Goal: Transaction & Acquisition: Purchase product/service

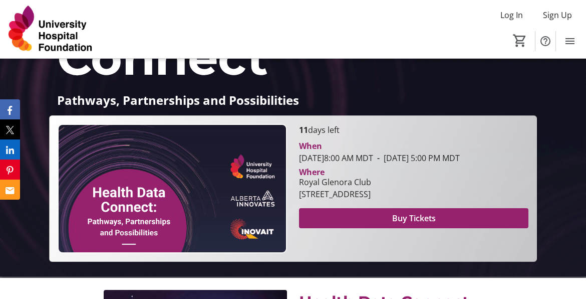
scroll to position [200, 0]
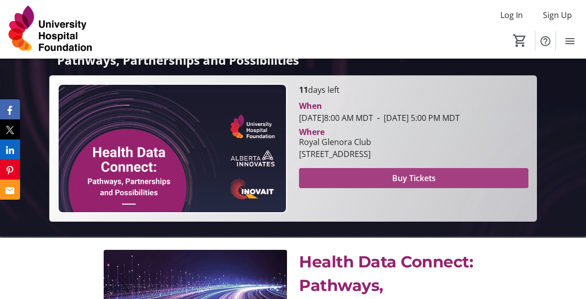
click at [425, 184] on span "Buy Tickets" at bounding box center [414, 178] width 44 height 12
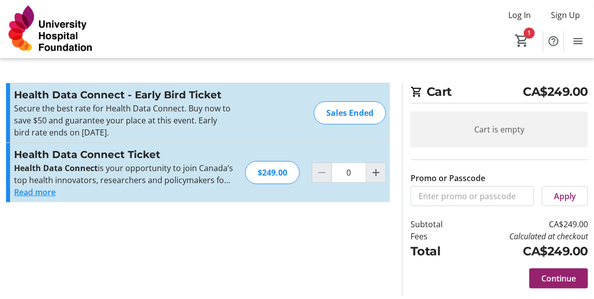
type input "1"
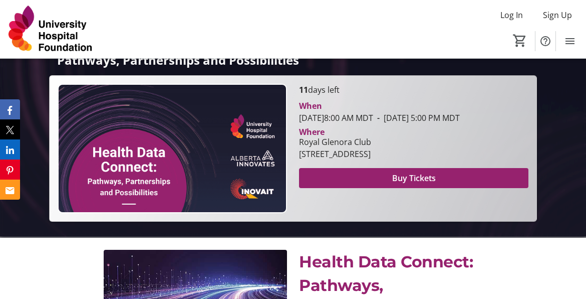
scroll to position [214, 0]
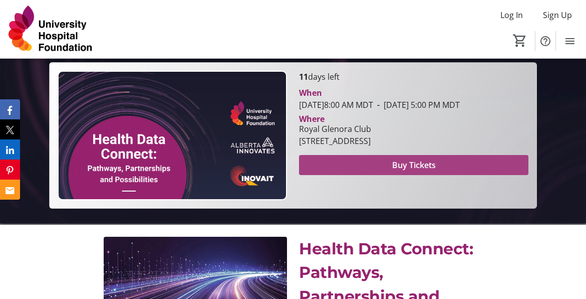
click at [435, 171] on span "Buy Tickets" at bounding box center [414, 165] width 44 height 12
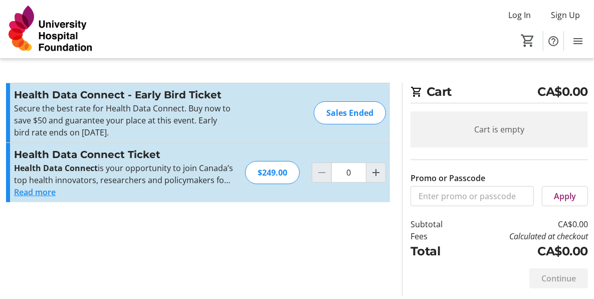
click at [322, 172] on div at bounding box center [322, 172] width 20 height 20
click at [378, 177] on mat-icon "Increment by one" at bounding box center [376, 172] width 12 height 12
type input "1"
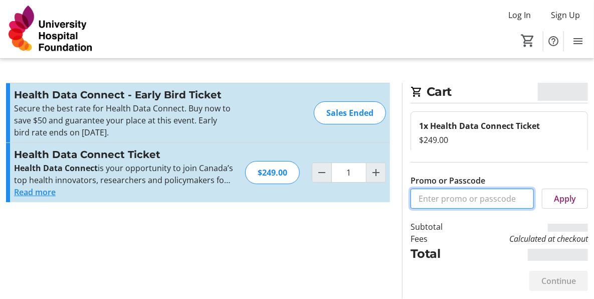
click at [453, 191] on input "Promo or Passcode" at bounding box center [471, 198] width 123 height 20
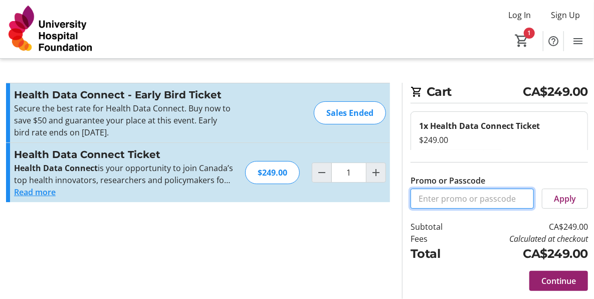
paste input "CONNECT50"
type input "CONNECT50"
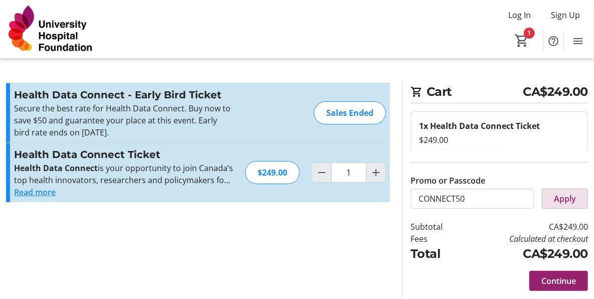
click at [556, 202] on span "Apply" at bounding box center [565, 198] width 22 height 12
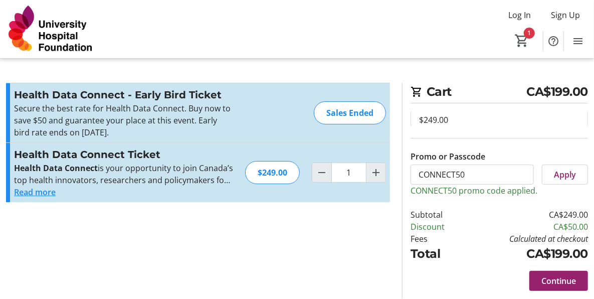
scroll to position [39, 0]
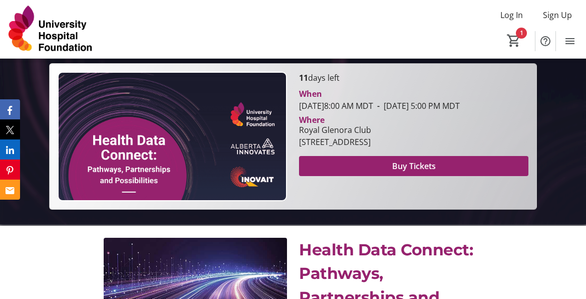
scroll to position [214, 0]
